Goal: Register for event/course: Sign up to attend an event or enroll in a course

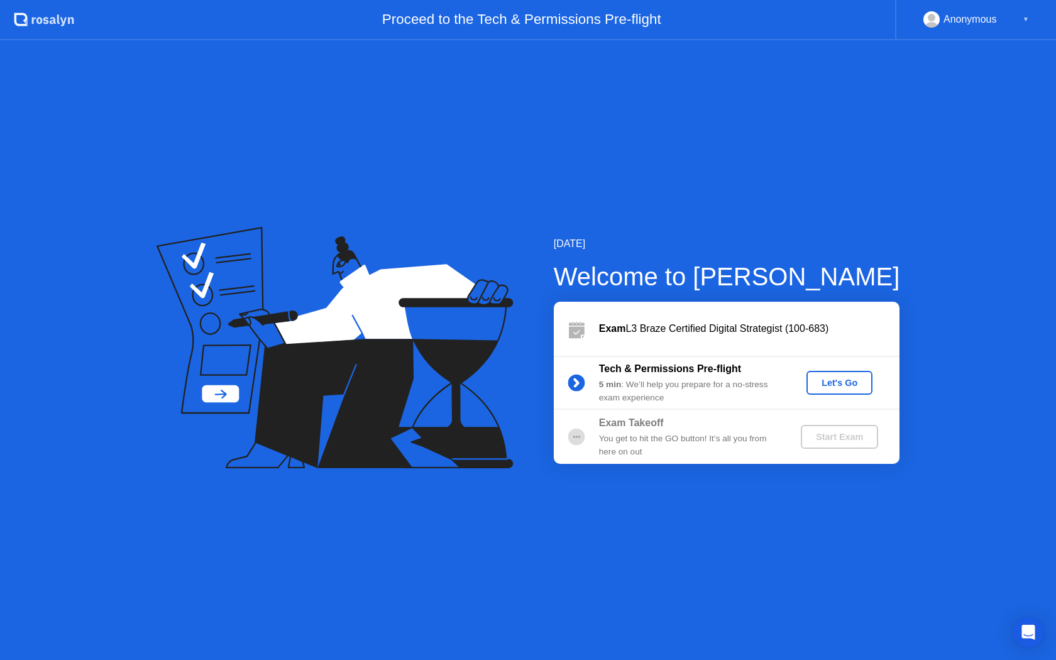
click at [838, 378] on div "Let's Go" at bounding box center [839, 383] width 56 height 10
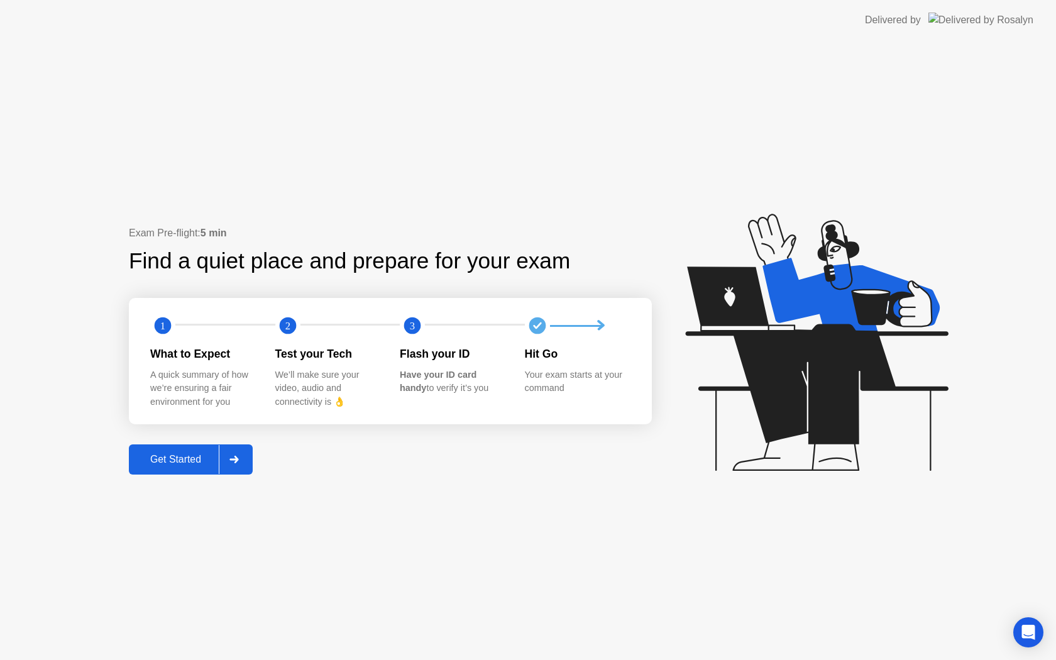
click at [204, 457] on div "Get Started" at bounding box center [176, 459] width 86 height 11
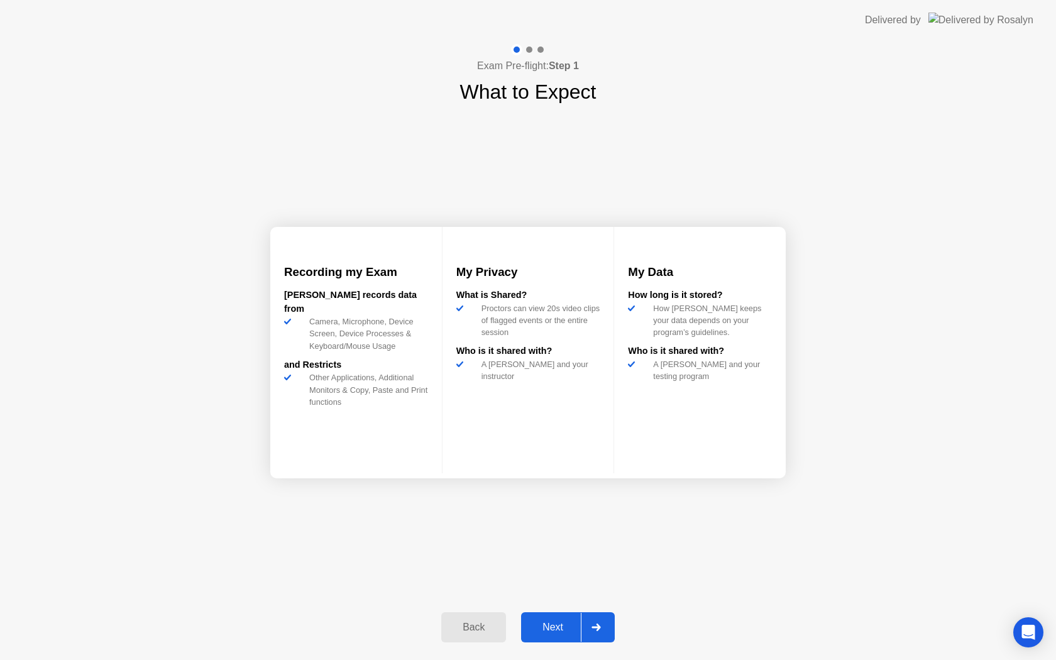
click at [557, 622] on div "Next" at bounding box center [553, 626] width 56 height 11
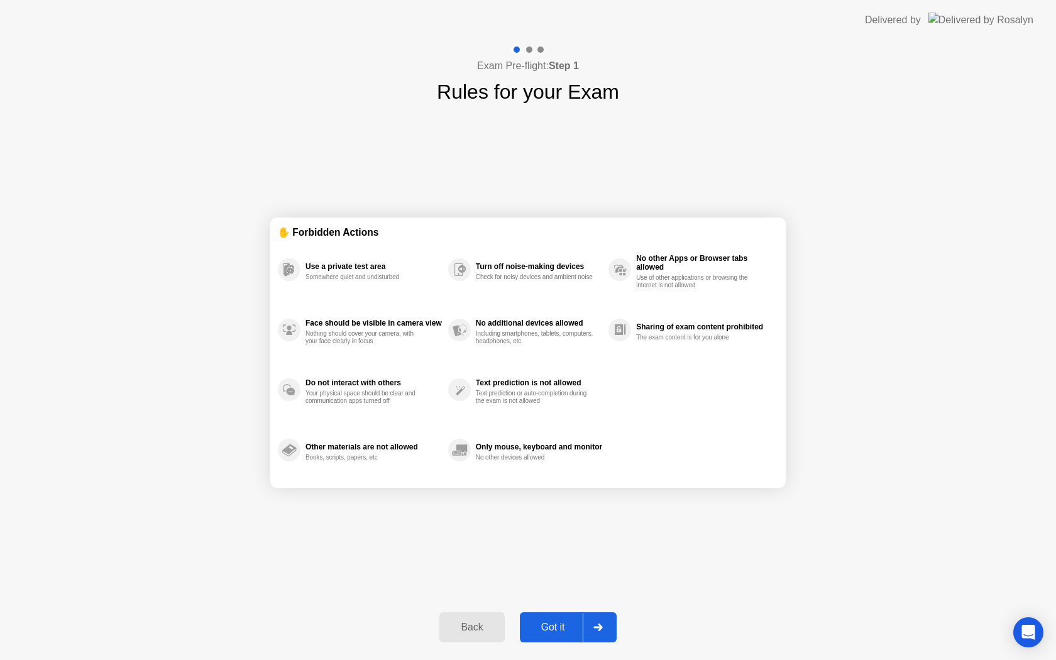
click at [557, 630] on div "Got it" at bounding box center [552, 626] width 59 height 11
select select "**********"
select select "*******"
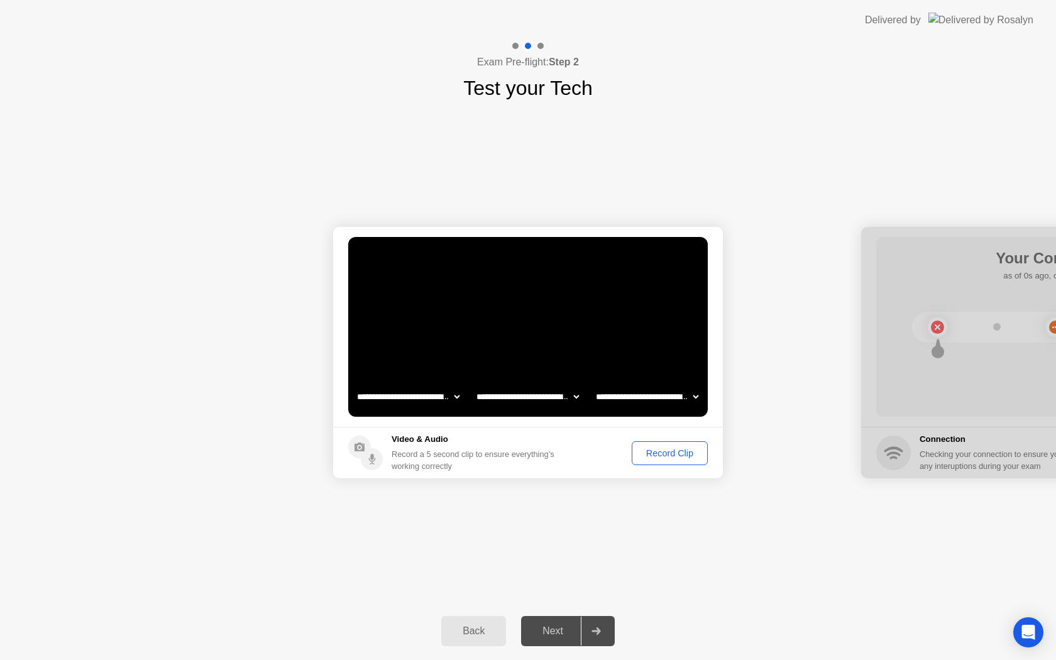
click at [670, 451] on div "Record Clip" at bounding box center [669, 453] width 67 height 10
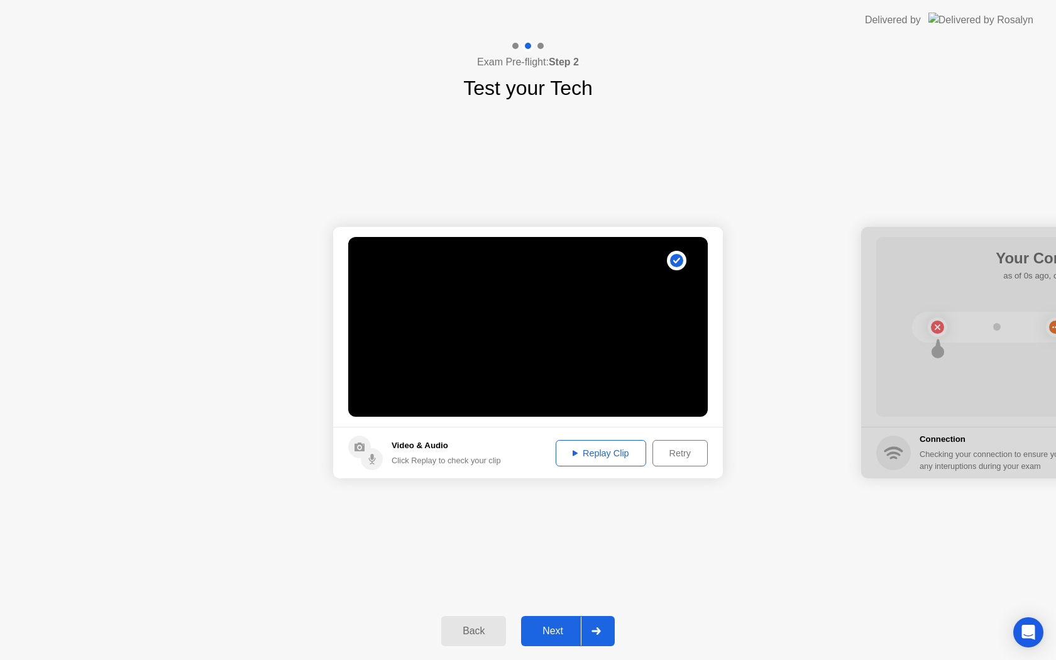
click at [562, 627] on div "Next" at bounding box center [553, 630] width 56 height 11
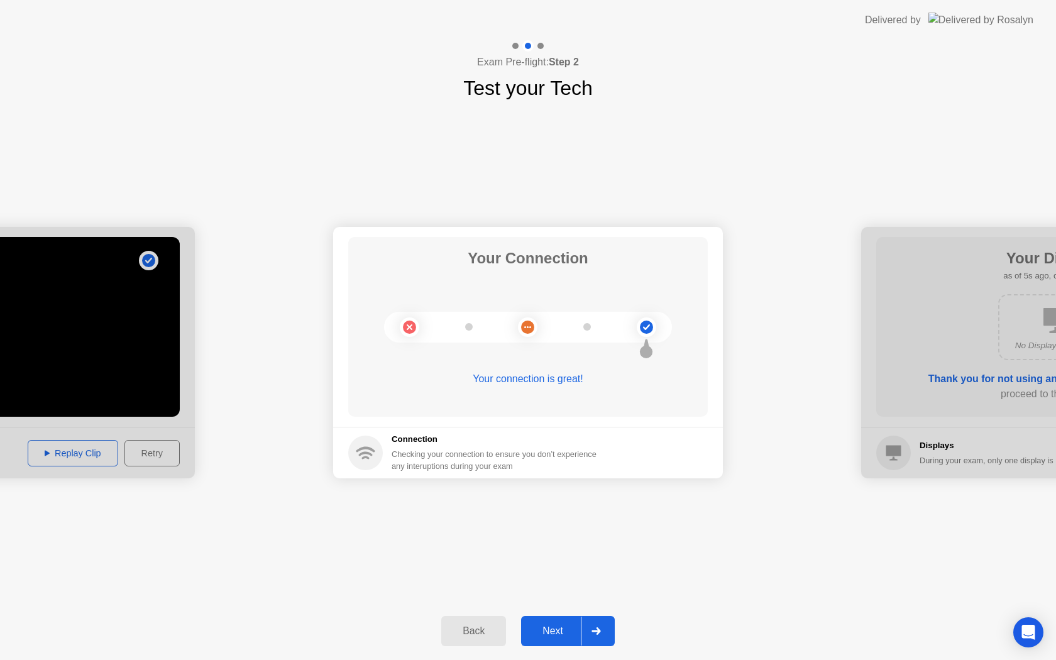
click at [553, 630] on div "Next" at bounding box center [553, 630] width 56 height 11
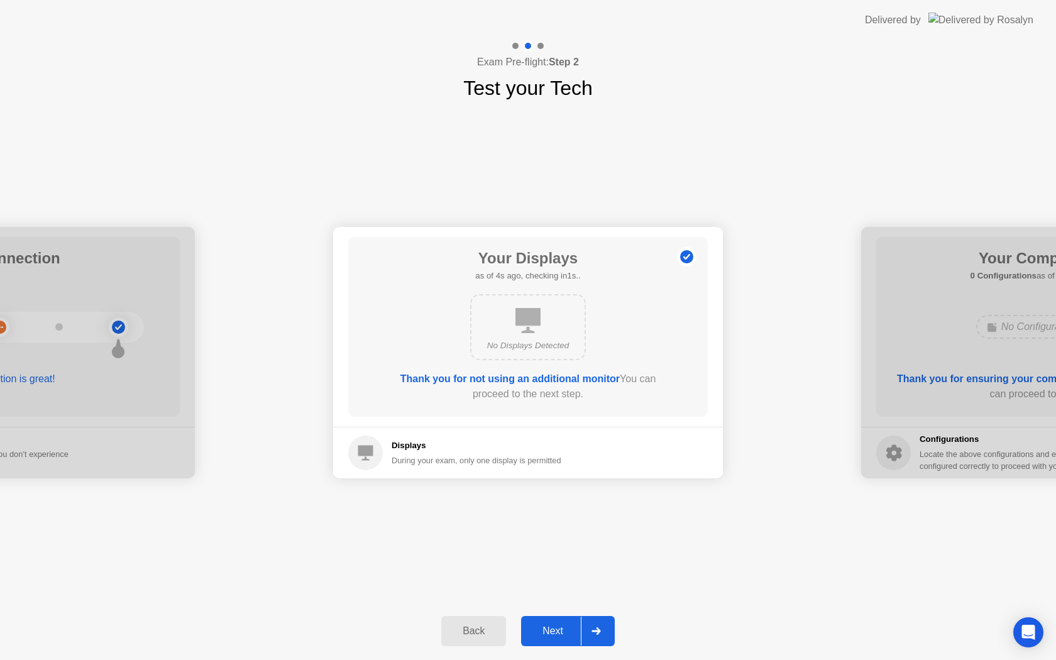
click at [540, 627] on div "Next" at bounding box center [553, 630] width 56 height 11
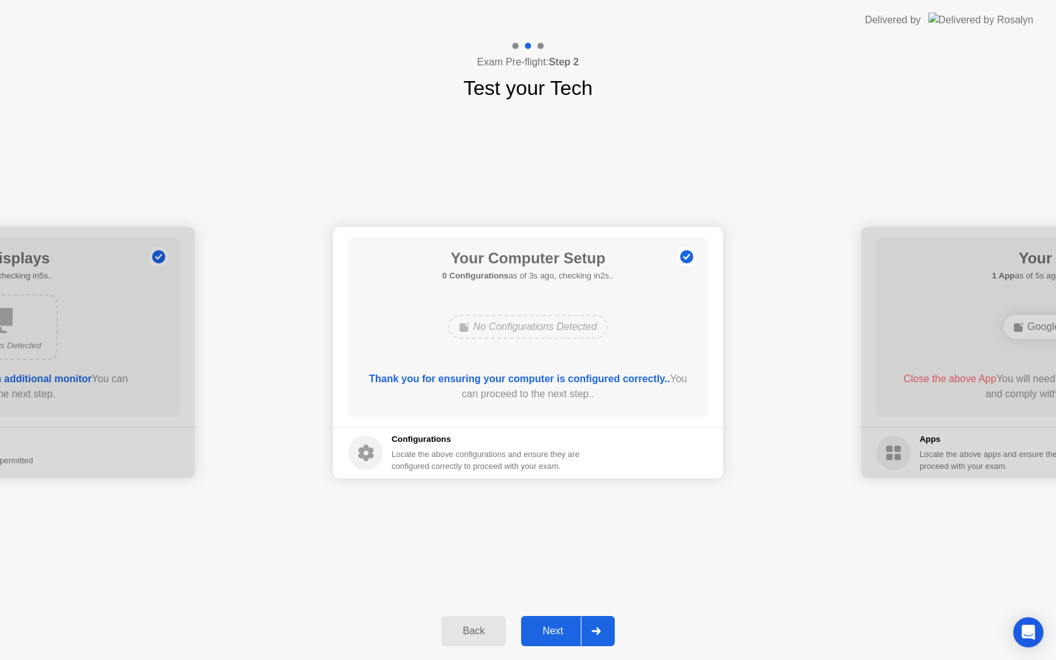
click at [549, 631] on div "Next" at bounding box center [553, 630] width 56 height 11
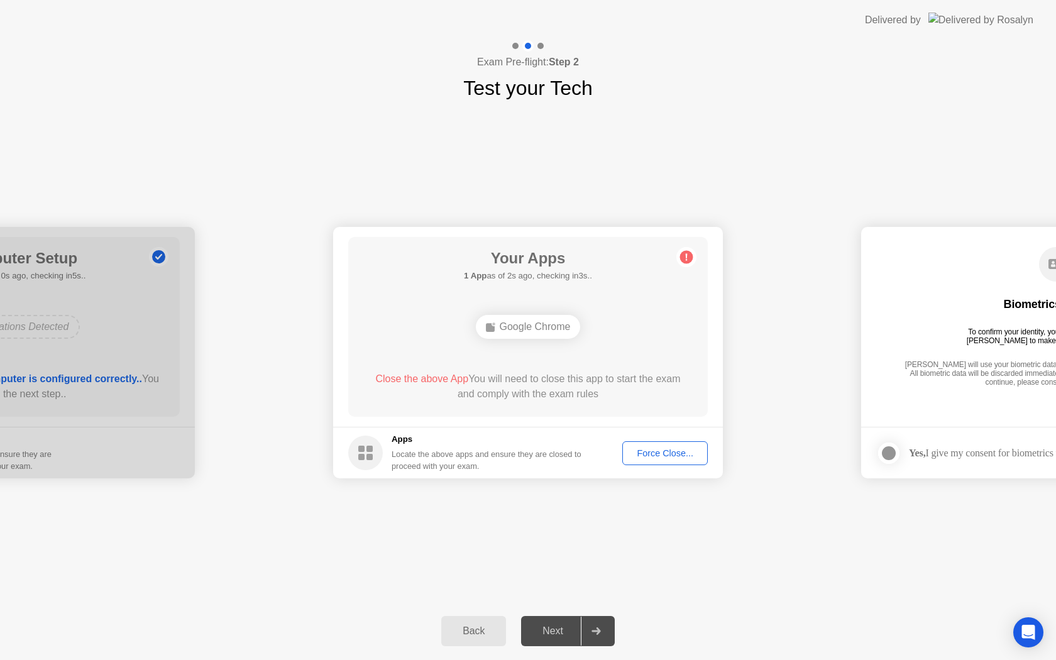
click at [646, 456] on div "Force Close..." at bounding box center [664, 453] width 77 height 10
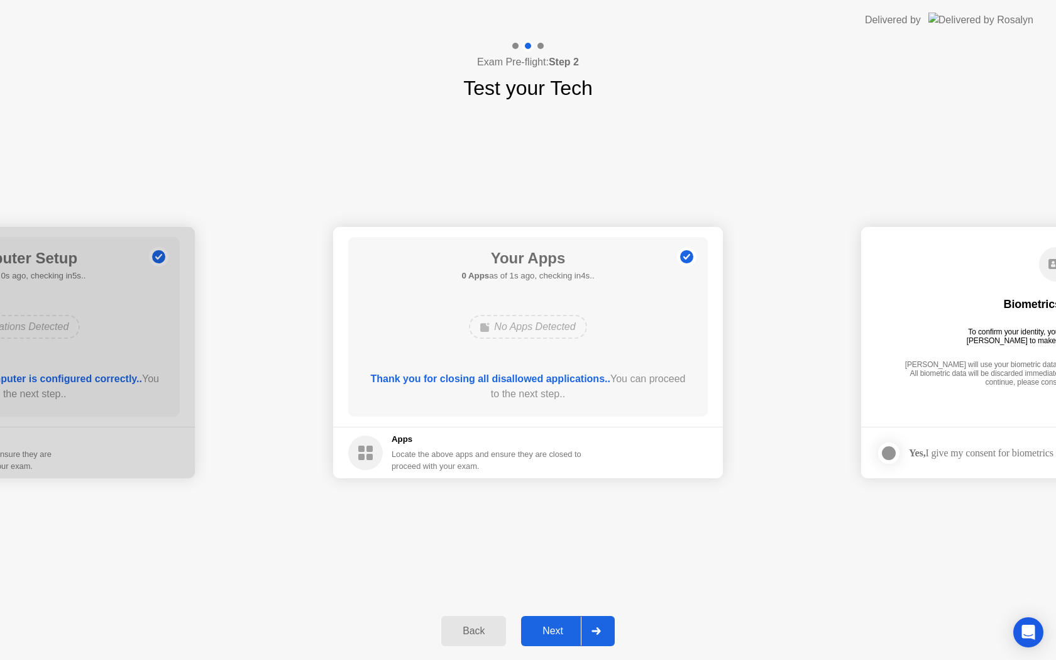
click at [552, 628] on div "Next" at bounding box center [553, 630] width 56 height 11
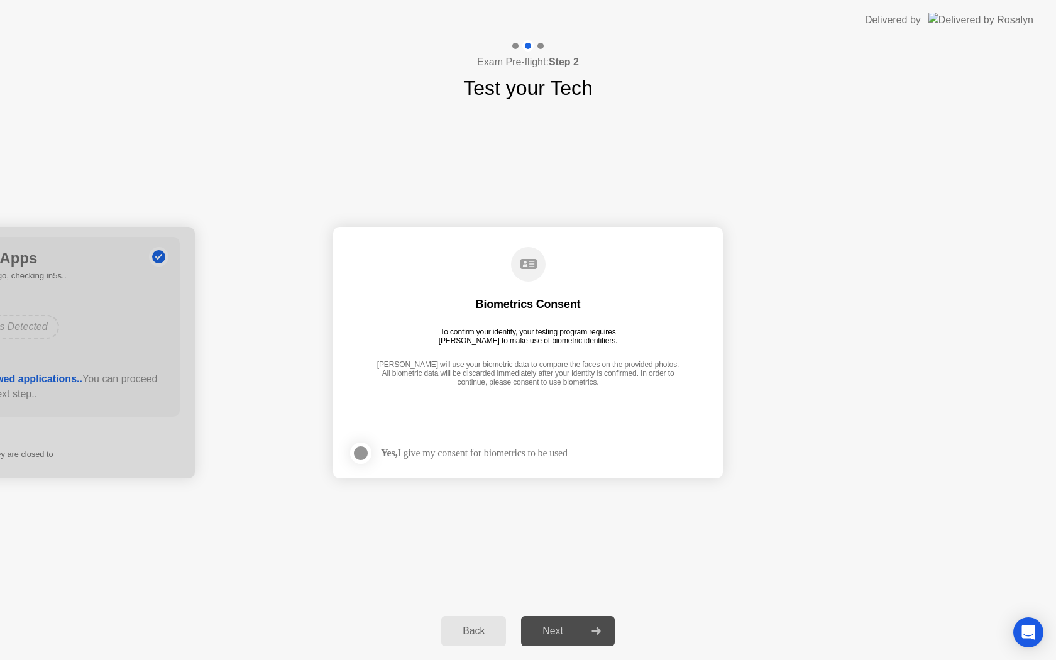
click at [550, 631] on div "Next" at bounding box center [553, 630] width 56 height 11
click at [459, 457] on div "Yes, I give my consent for biometrics to be used" at bounding box center [474, 453] width 187 height 12
click at [371, 452] on label at bounding box center [364, 452] width 33 height 25
click at [554, 618] on button "Next" at bounding box center [568, 631] width 94 height 30
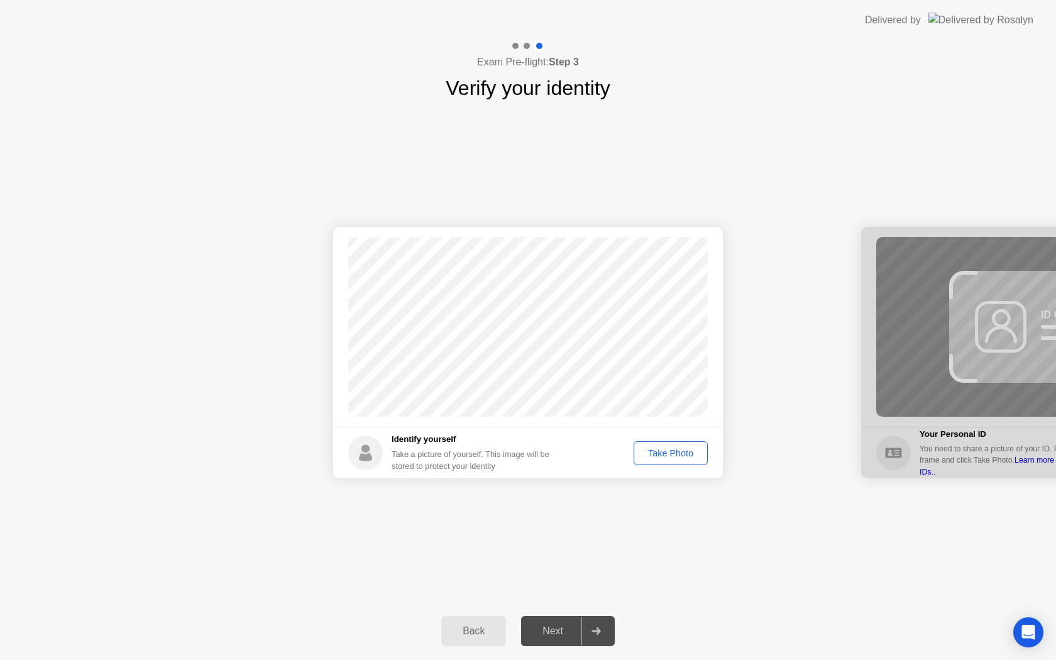
click at [655, 454] on div "Take Photo" at bounding box center [670, 453] width 65 height 10
click at [557, 631] on div "Next" at bounding box center [553, 630] width 56 height 11
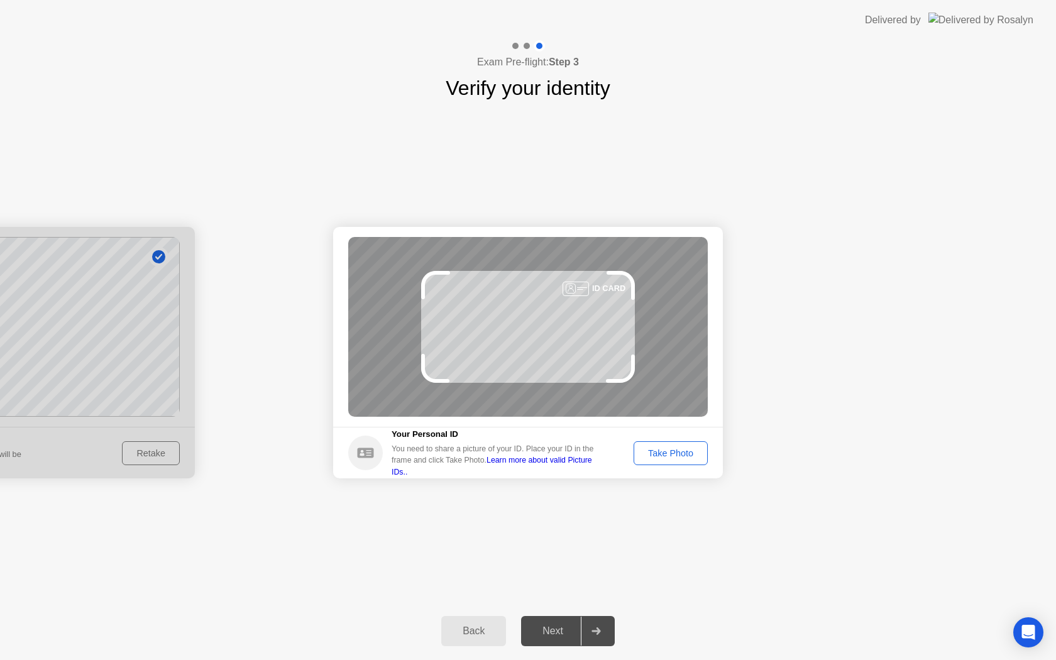
click at [665, 454] on div "Take Photo" at bounding box center [670, 453] width 65 height 10
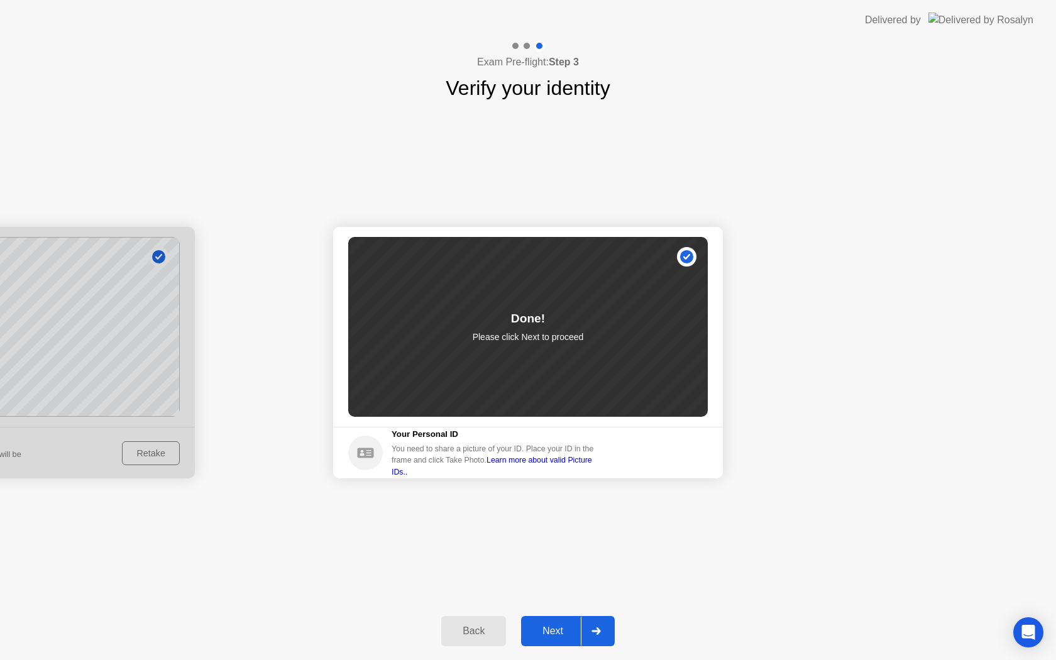
click at [552, 634] on div "Next" at bounding box center [553, 630] width 56 height 11
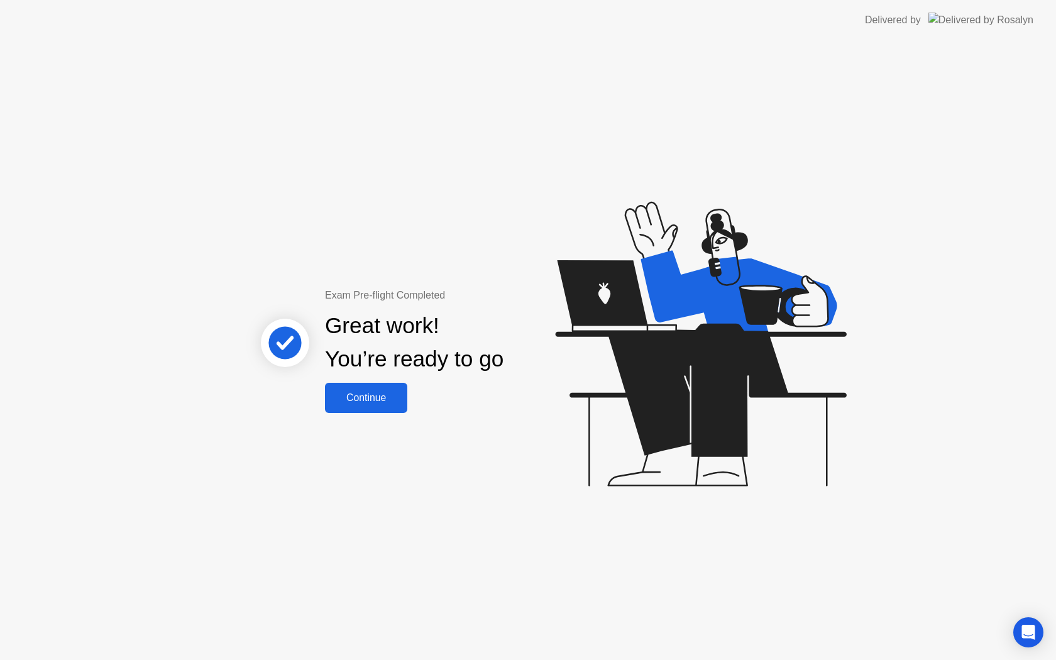
click at [371, 403] on div "Continue" at bounding box center [366, 397] width 75 height 11
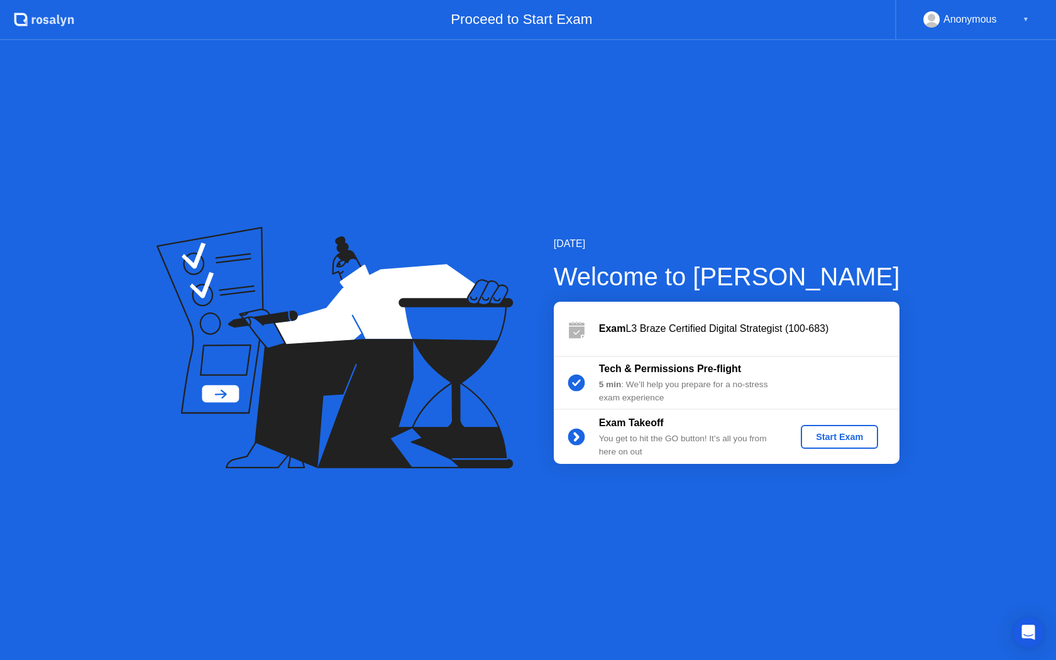
click at [819, 433] on div "Start Exam" at bounding box center [839, 437] width 67 height 10
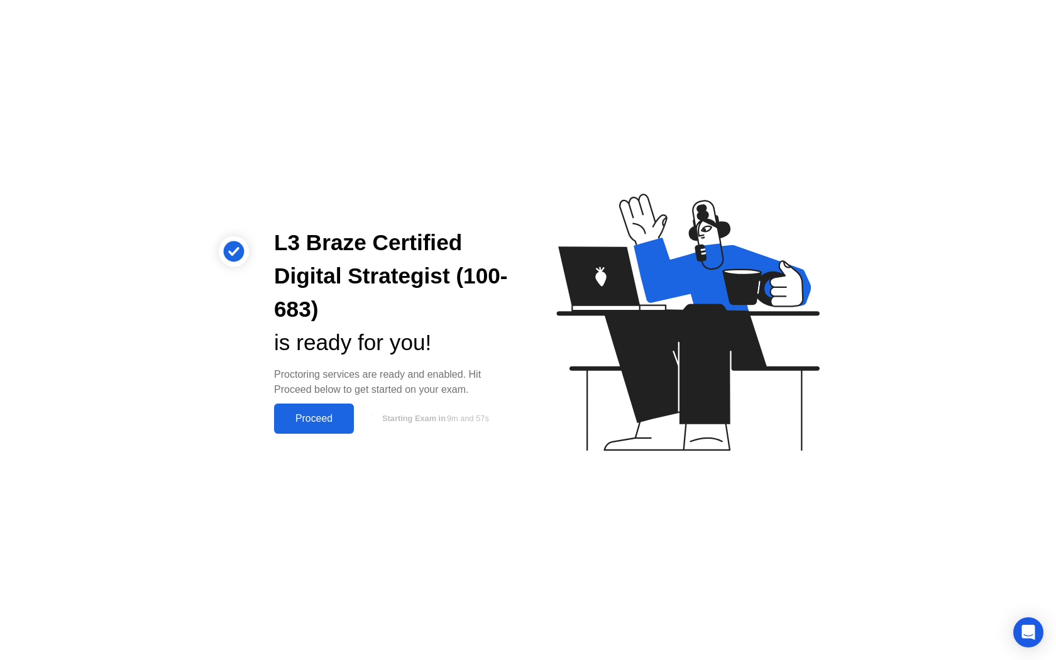
click at [325, 423] on div "Proceed" at bounding box center [314, 418] width 72 height 11
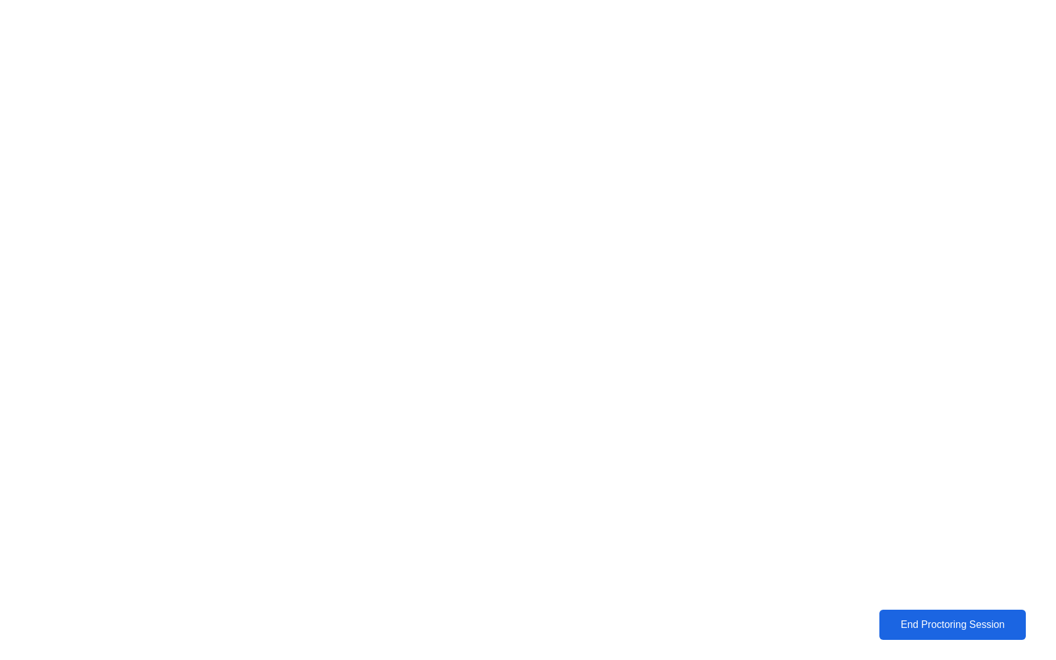
click at [976, 629] on div "End Proctoring Session" at bounding box center [952, 624] width 139 height 11
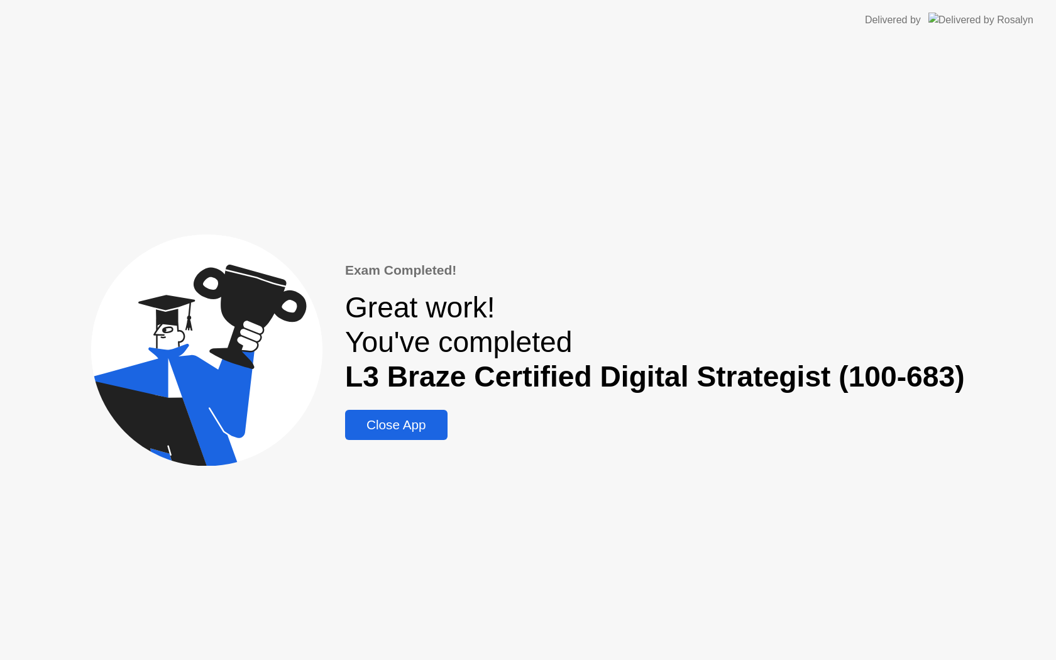
click at [408, 430] on div "Close App" at bounding box center [396, 424] width 95 height 15
